Goal: Information Seeking & Learning: Learn about a topic

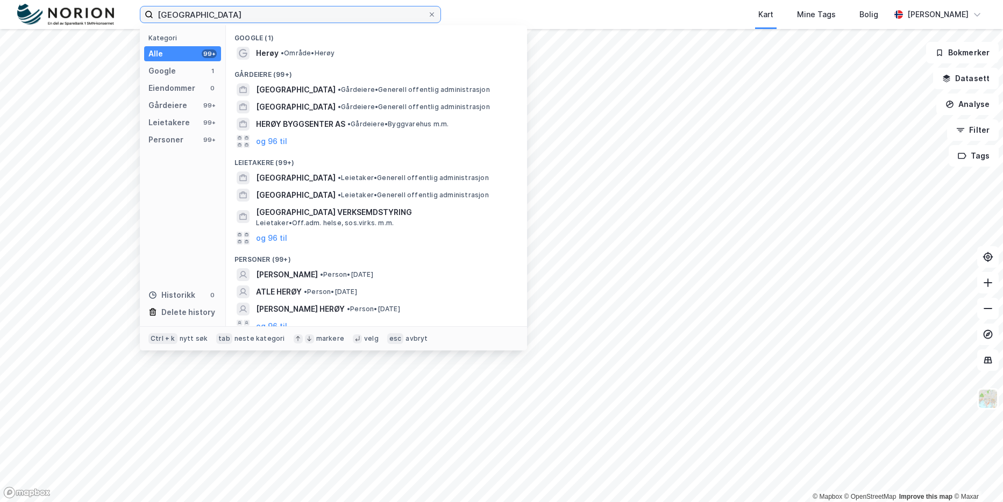
drag, startPoint x: 231, startPoint y: 17, endPoint x: -5, endPoint y: 13, distance: 236.2
click at [0, 13] on html "herøy kommune Kategori Alle 99+ Google 1 Eiendommer 0 Gårdeiere 99+ Leietakere …" at bounding box center [501, 251] width 1003 height 502
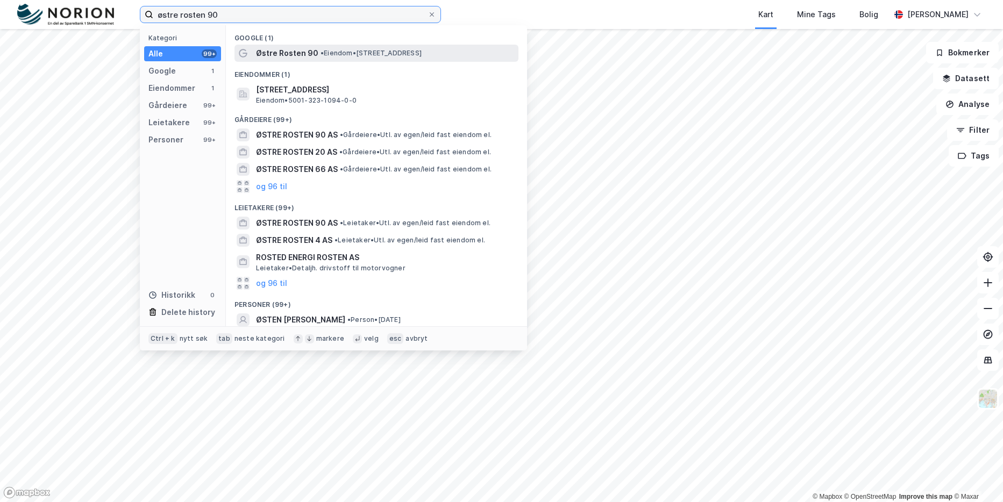
type input "østre rosten 90"
click at [301, 47] on span "Østre Rosten 90" at bounding box center [287, 53] width 62 height 13
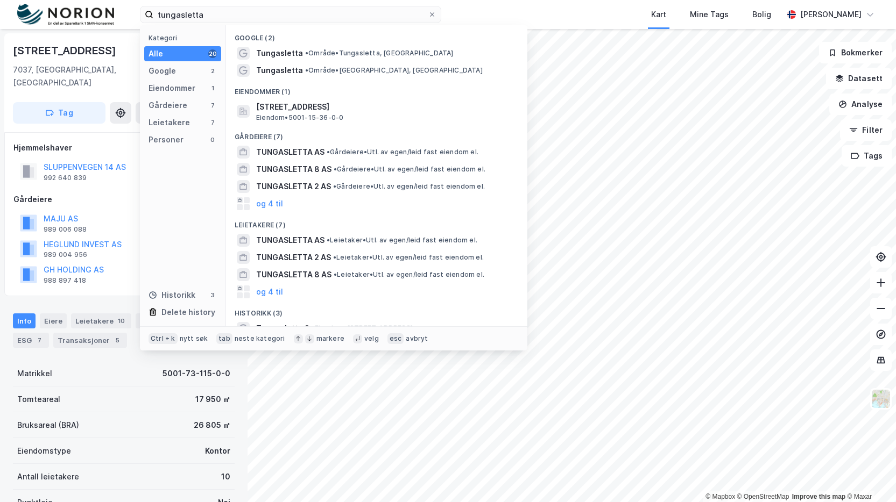
click at [560, 25] on div "Kart Mine Tags Bolig" at bounding box center [638, 14] width 290 height 29
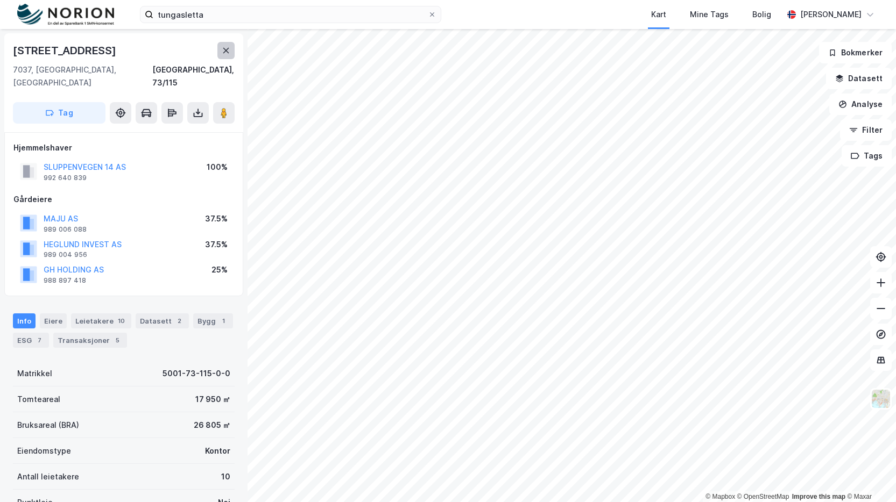
click at [232, 52] on button at bounding box center [225, 50] width 17 height 17
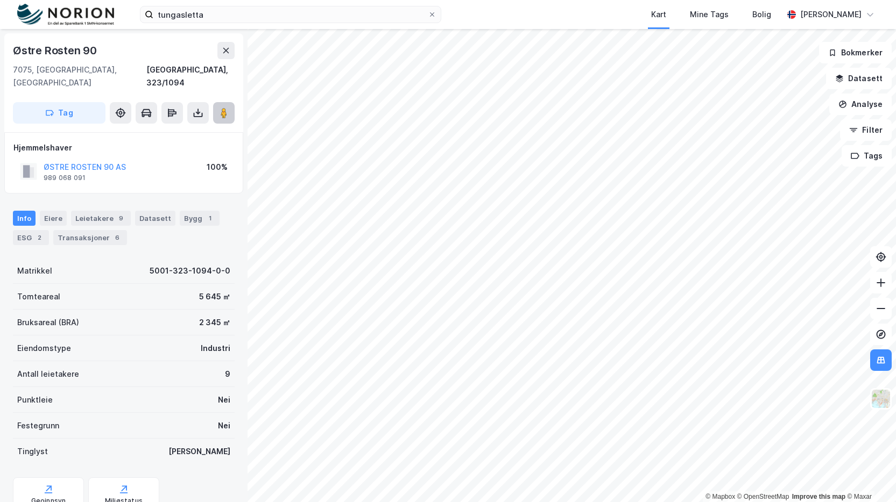
click at [226, 106] on button at bounding box center [224, 113] width 22 height 22
click at [883, 393] on img at bounding box center [880, 399] width 20 height 20
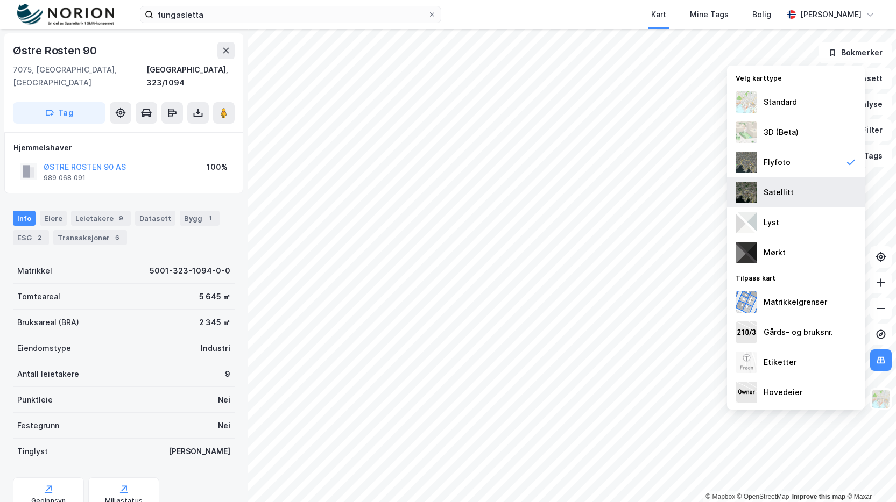
click at [772, 184] on div "Satellitt" at bounding box center [796, 193] width 138 height 30
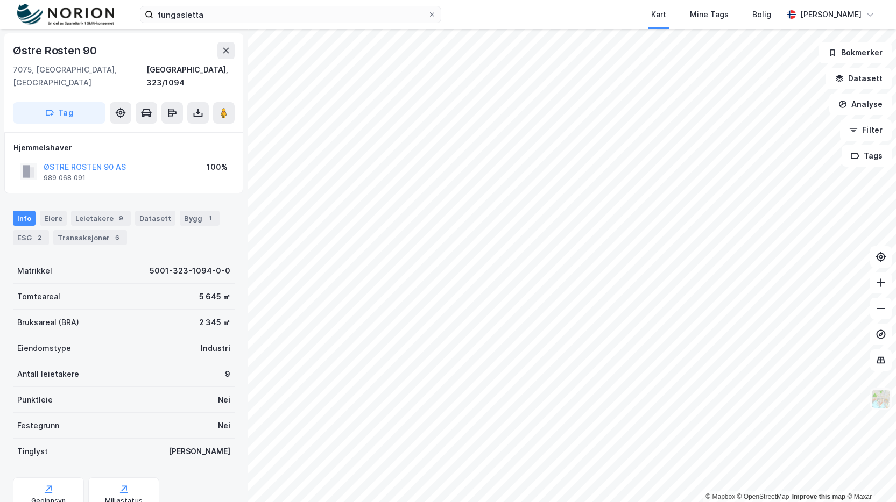
click at [884, 396] on img at bounding box center [880, 399] width 20 height 20
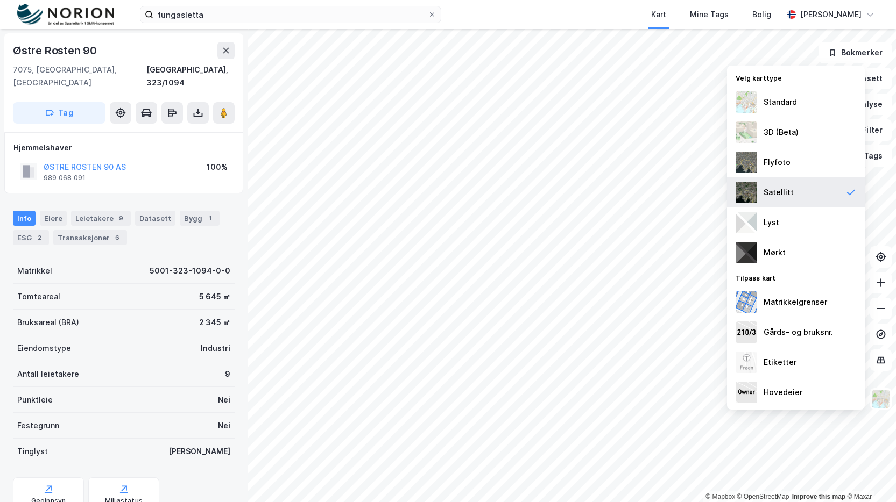
click at [761, 189] on div "Satellitt" at bounding box center [796, 193] width 138 height 30
click at [766, 168] on div "Flyfoto" at bounding box center [776, 162] width 27 height 13
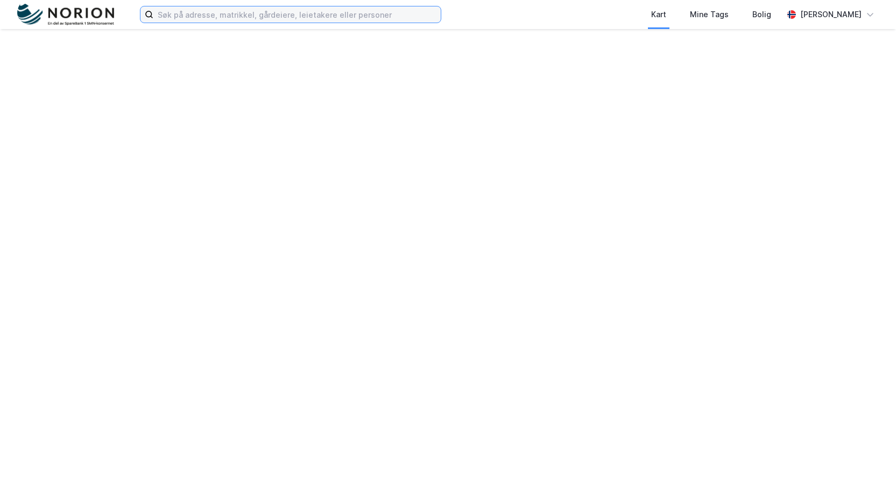
click at [182, 16] on input at bounding box center [296, 14] width 287 height 16
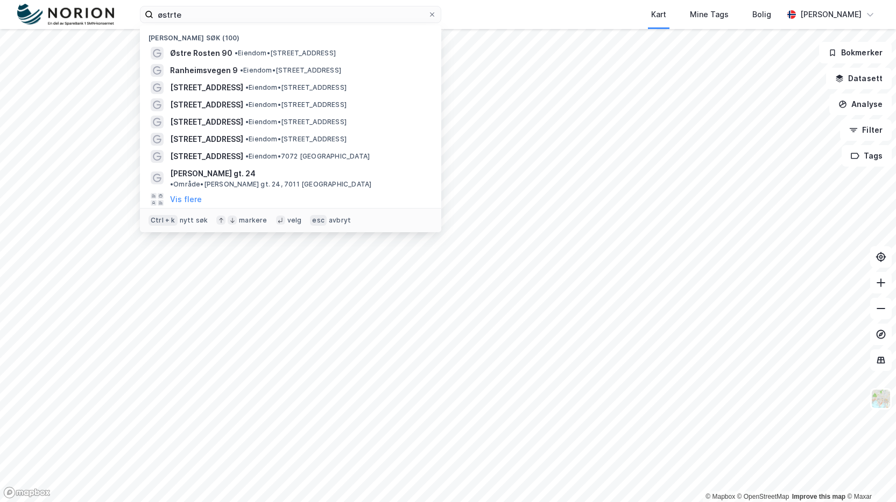
click at [235, 56] on span "• Eiendom • Østre Rosten 90, 7075 Tiller" at bounding box center [285, 53] width 101 height 9
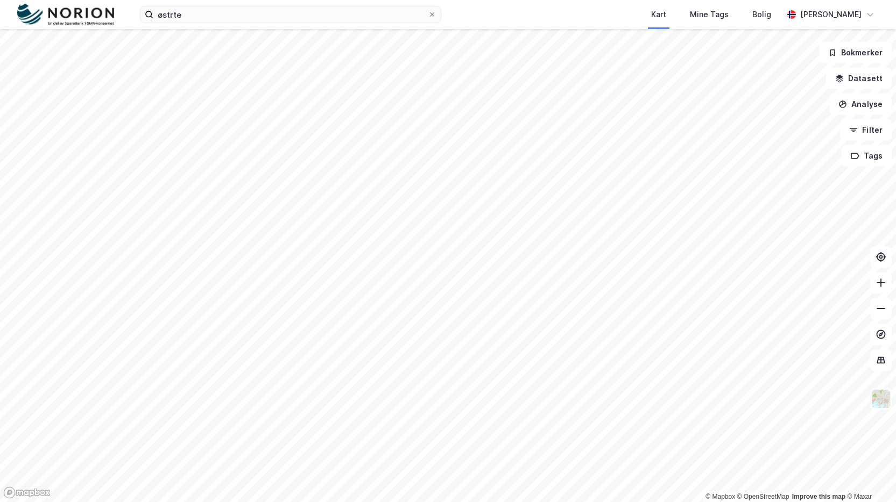
click at [189, 24] on div "østrte Kart Mine Tags Bolig Fredrik Riseth" at bounding box center [448, 14] width 896 height 29
click at [183, 9] on input "østrte" at bounding box center [290, 14] width 274 height 16
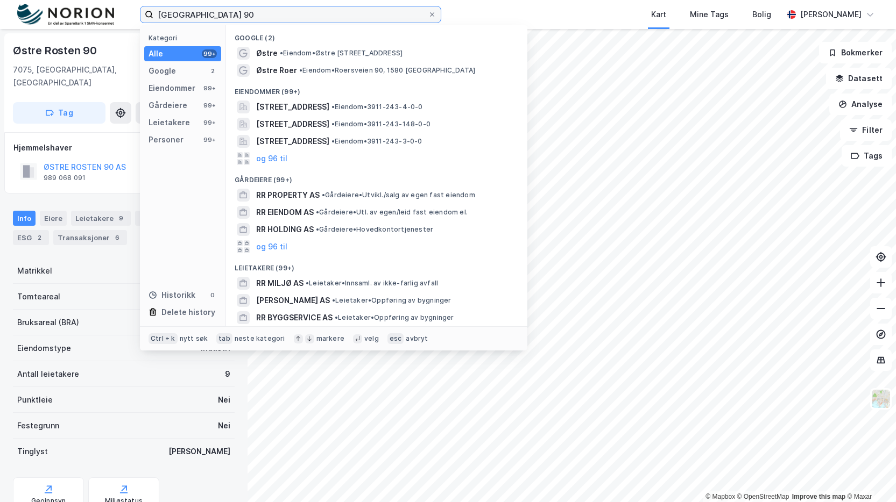
type input "østre rOSTEN 90"
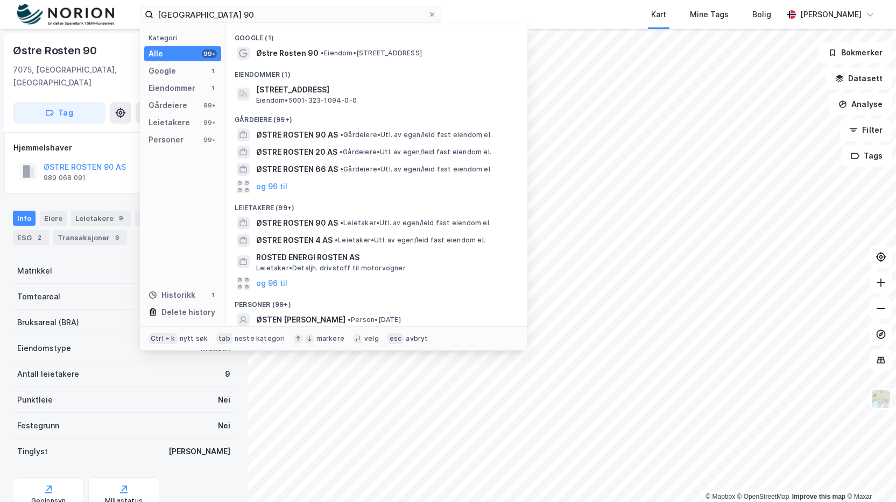
click at [516, 9] on div "Kart Mine Tags Bolig" at bounding box center [638, 14] width 290 height 29
